Goal: Navigation & Orientation: Find specific page/section

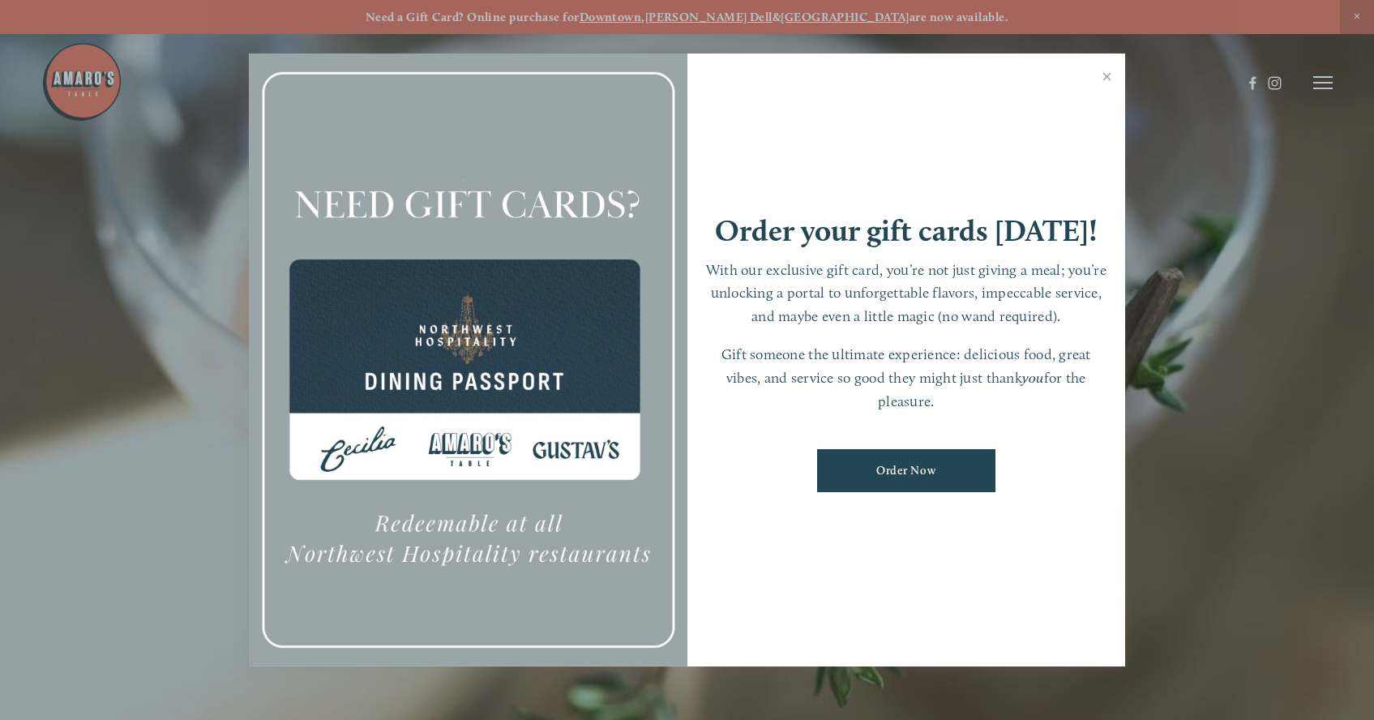
click at [1329, 78] on div at bounding box center [687, 360] width 1374 height 720
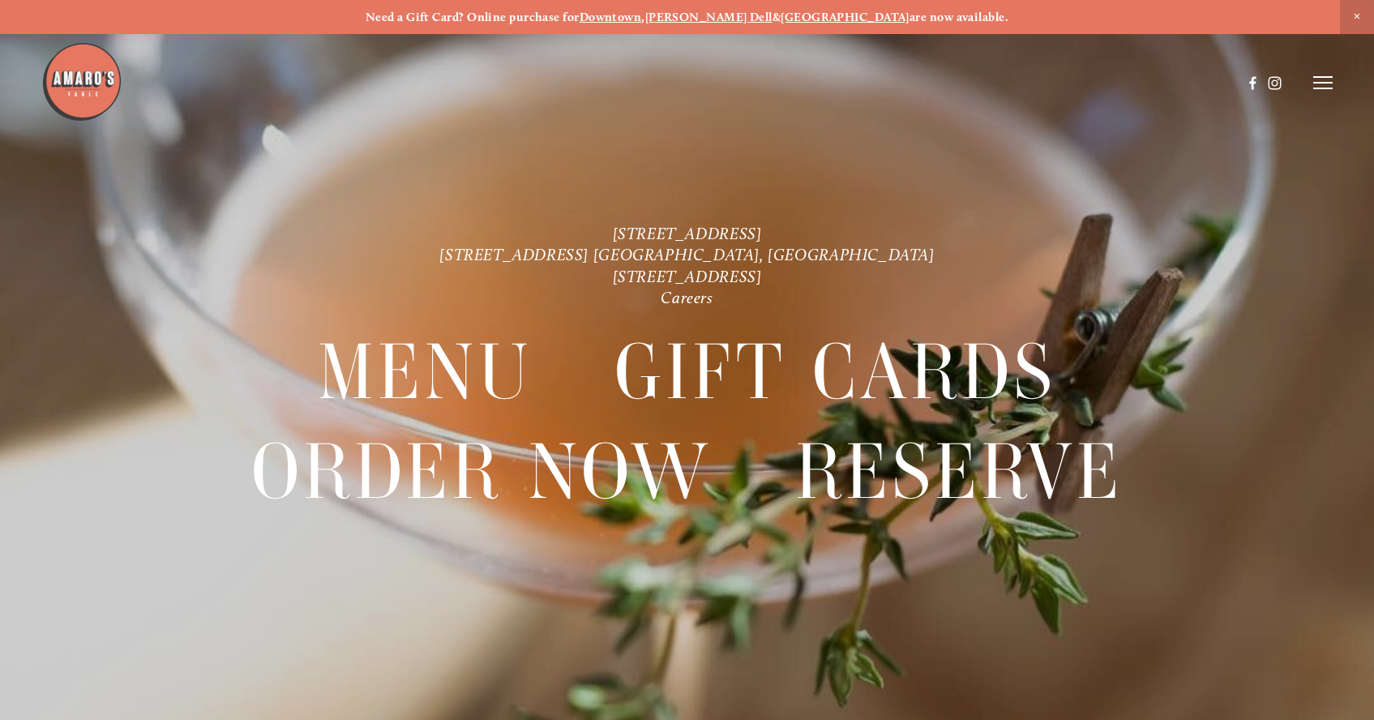
click at [1334, 80] on div at bounding box center [687, 360] width 1374 height 720
click at [1322, 84] on icon at bounding box center [1322, 82] width 19 height 15
click at [1016, 83] on span "Menu" at bounding box center [1011, 82] width 31 height 14
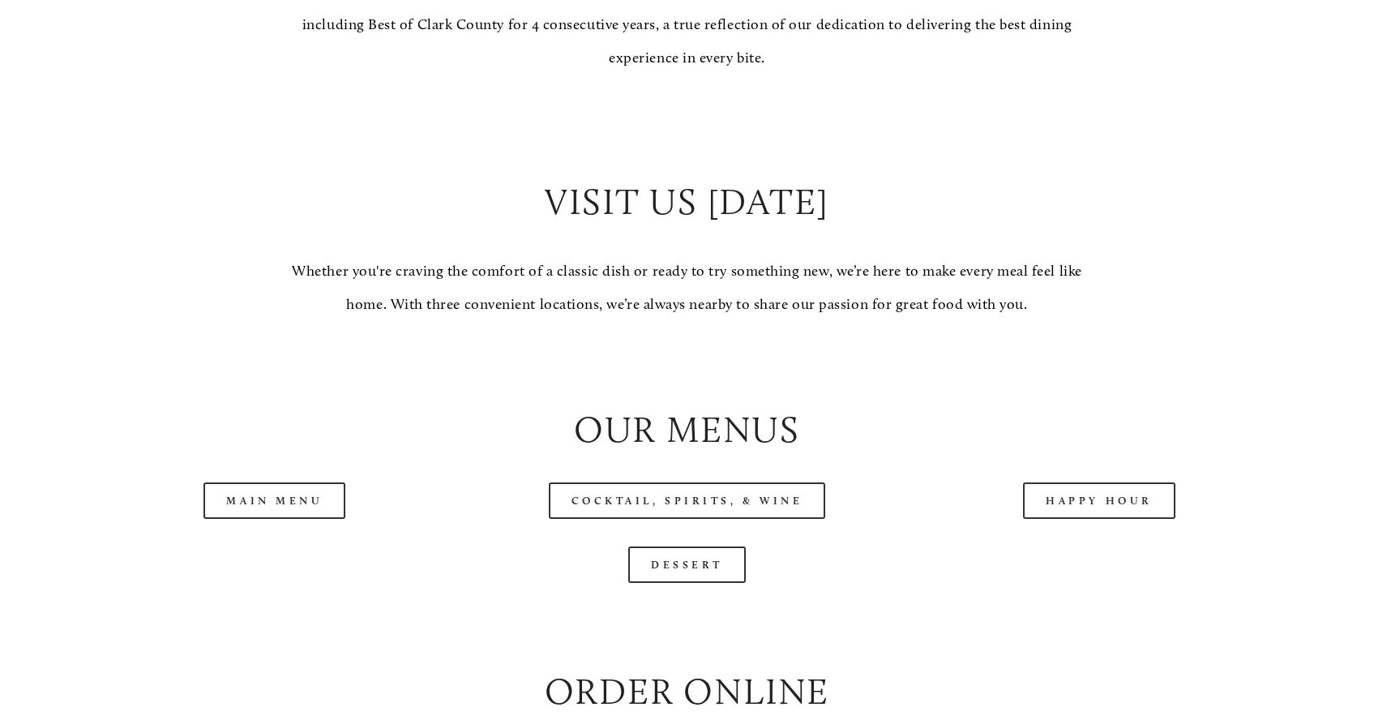
scroll to position [1819, 0]
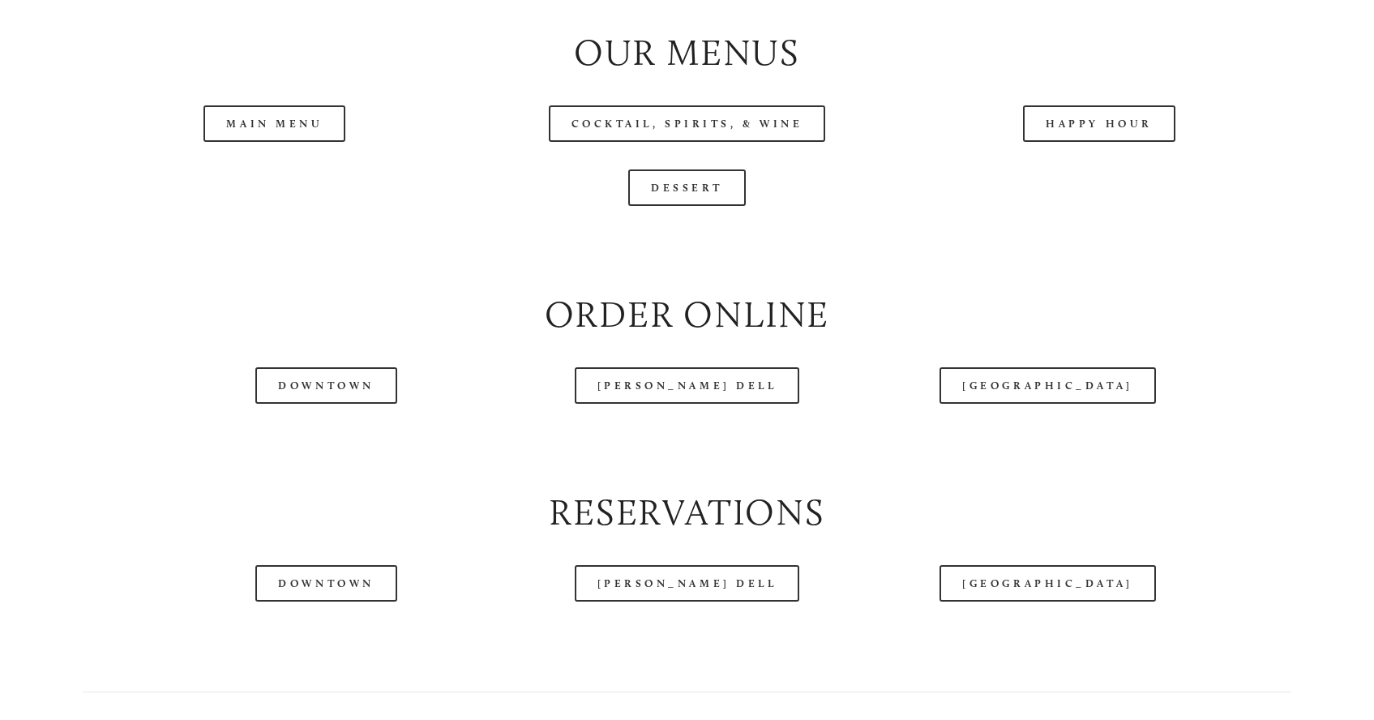
click at [274, 418] on div "Downtown" at bounding box center [326, 386] width 309 height 64
click at [289, 404] on link "Downtown" at bounding box center [325, 385] width 141 height 36
